Goal: Navigation & Orientation: Find specific page/section

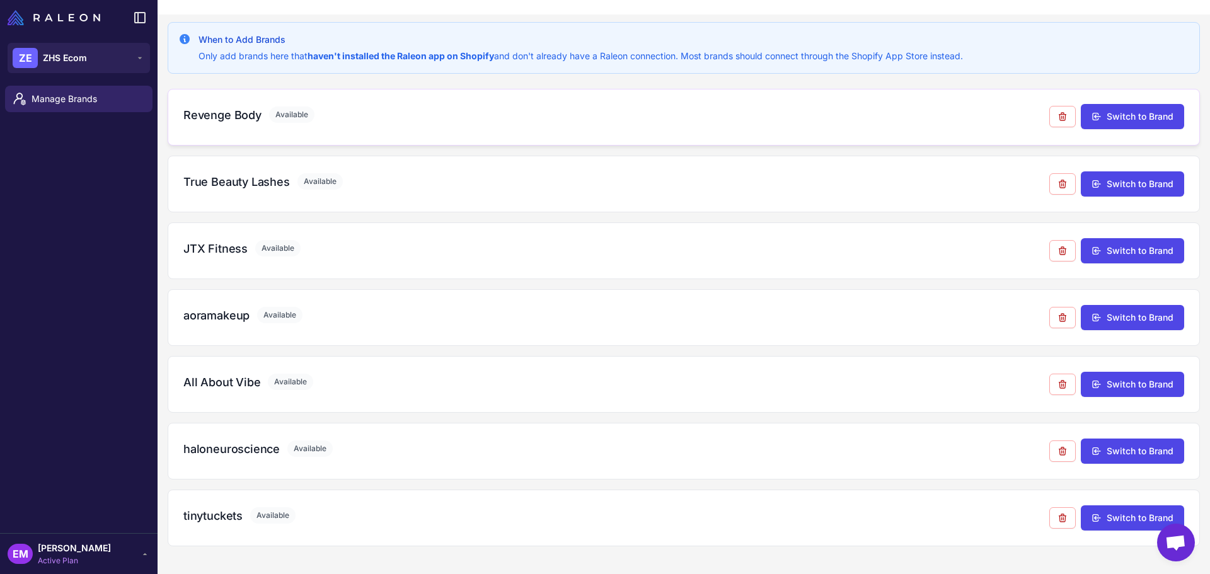
scroll to position [73, 0]
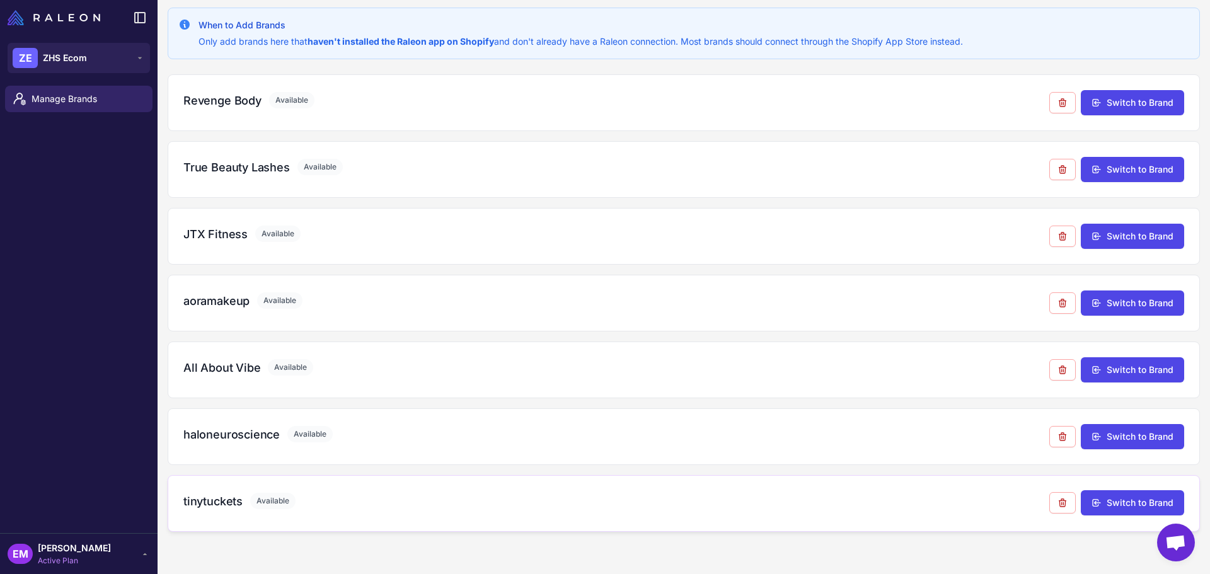
click at [206, 508] on h3 "tinytuckets" at bounding box center [212, 501] width 59 height 17
click at [216, 427] on h3 "haloneuroscience" at bounding box center [231, 434] width 96 height 17
click at [222, 371] on h3 "All About Vibe" at bounding box center [221, 367] width 77 height 17
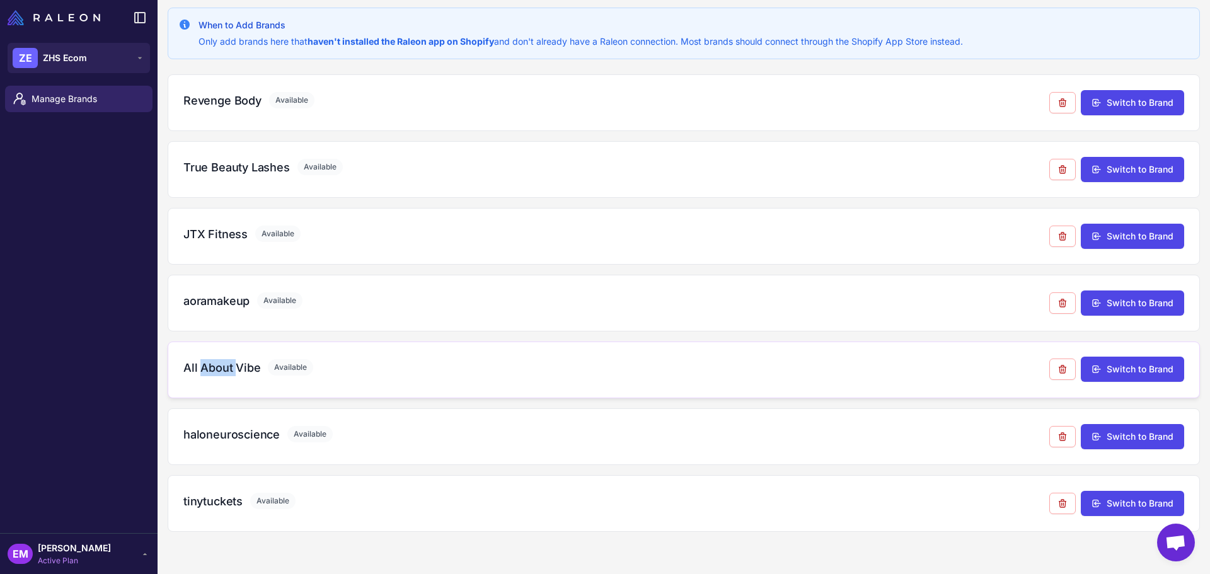
click at [222, 371] on h3 "All About Vibe" at bounding box center [221, 367] width 77 height 17
click at [222, 304] on h3 "aoramakeup" at bounding box center [216, 300] width 66 height 17
click at [229, 240] on h3 "JTX Fitness" at bounding box center [215, 234] width 64 height 17
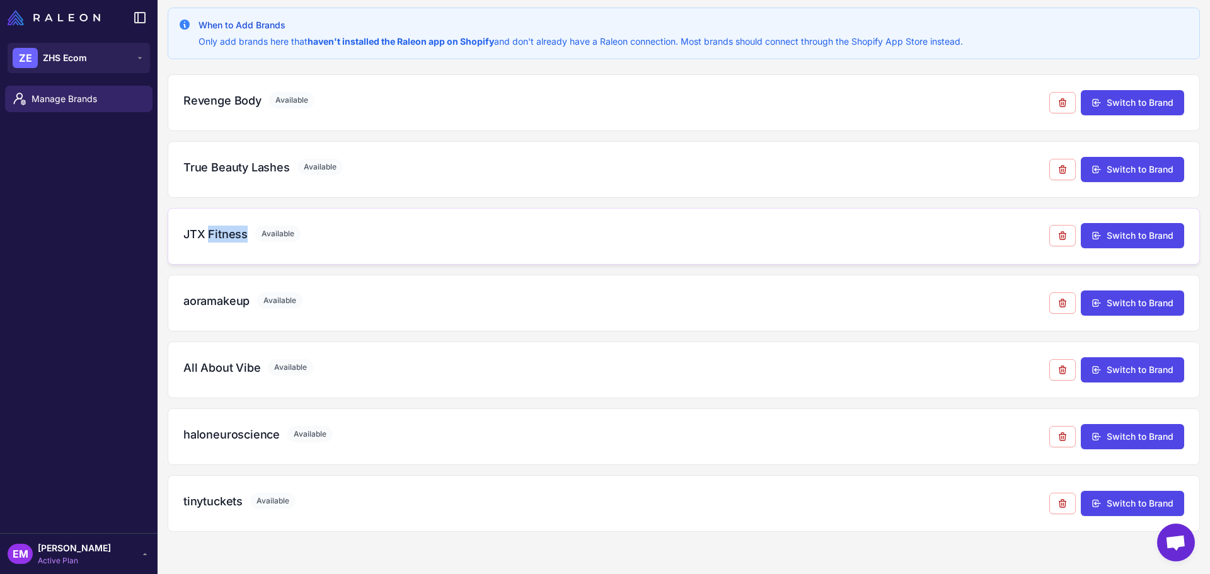
click at [229, 240] on h3 "JTX Fitness" at bounding box center [215, 234] width 64 height 17
click at [222, 98] on h3 "Revenge Body" at bounding box center [222, 100] width 78 height 17
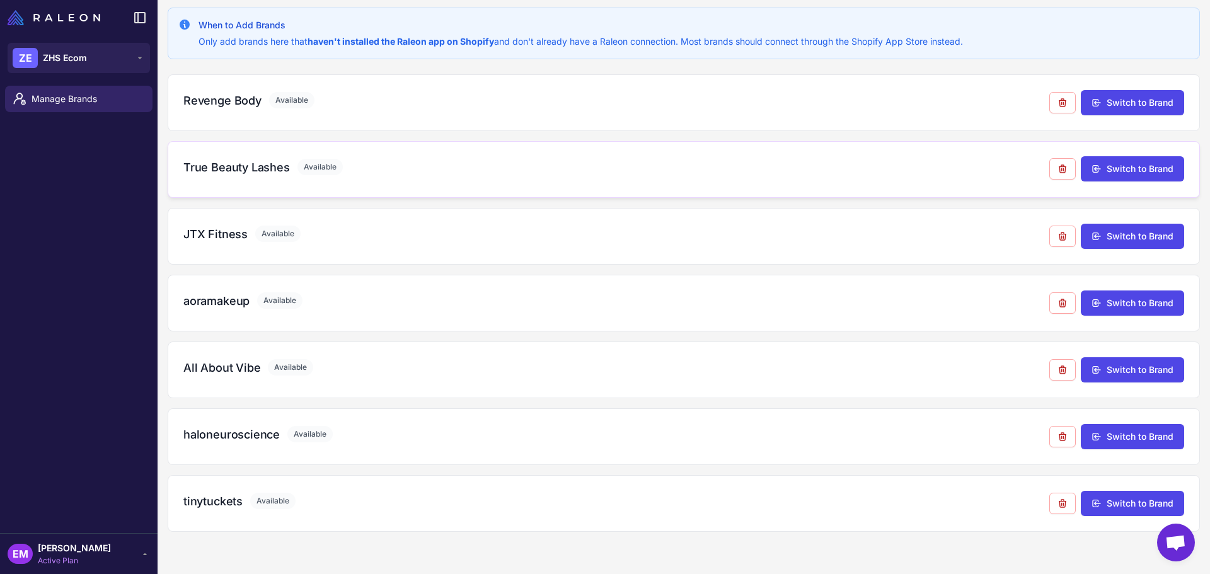
click at [230, 166] on h3 "True Beauty Lashes" at bounding box center [236, 167] width 107 height 17
click at [1141, 238] on button "Switch to Brand" at bounding box center [1132, 235] width 103 height 25
